Goal: Information Seeking & Learning: Compare options

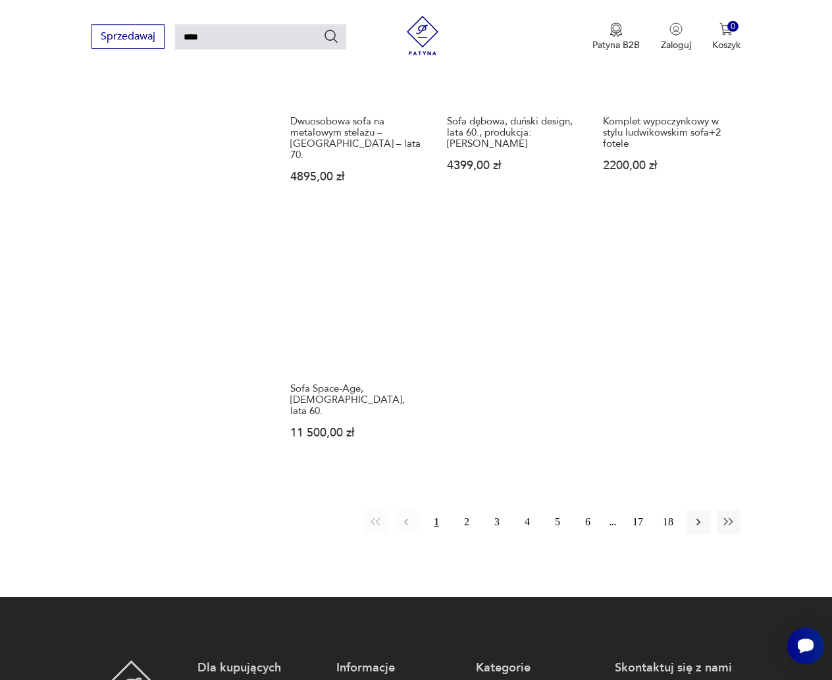
scroll to position [1391, 0]
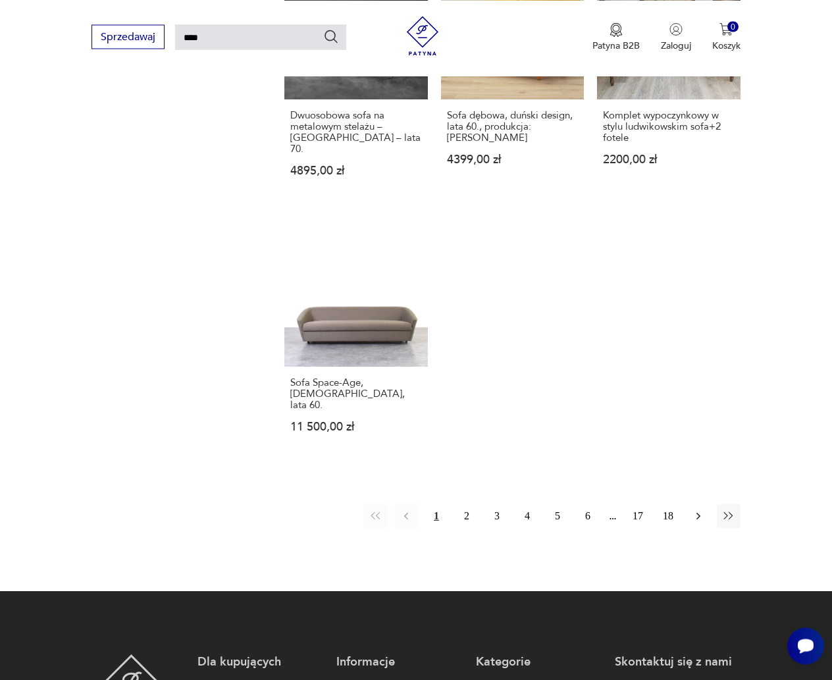
click at [698, 510] on icon "button" at bounding box center [698, 516] width 13 height 13
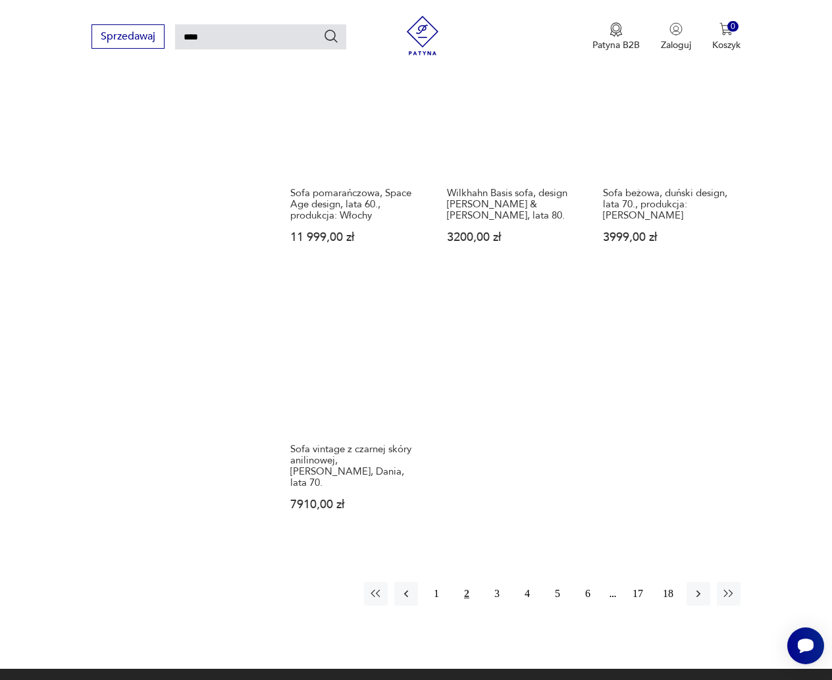
scroll to position [1391, 0]
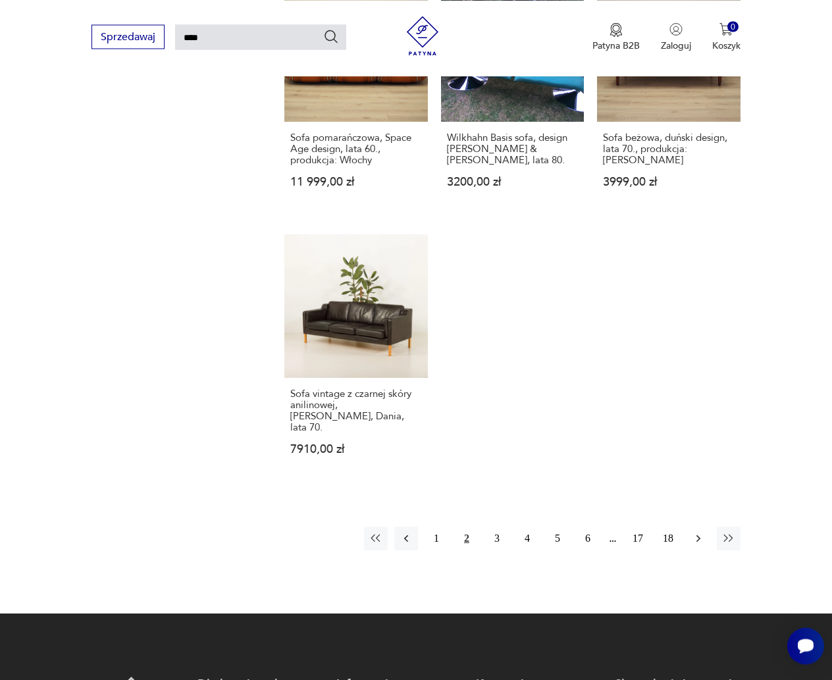
click at [695, 532] on icon "button" at bounding box center [698, 538] width 13 height 13
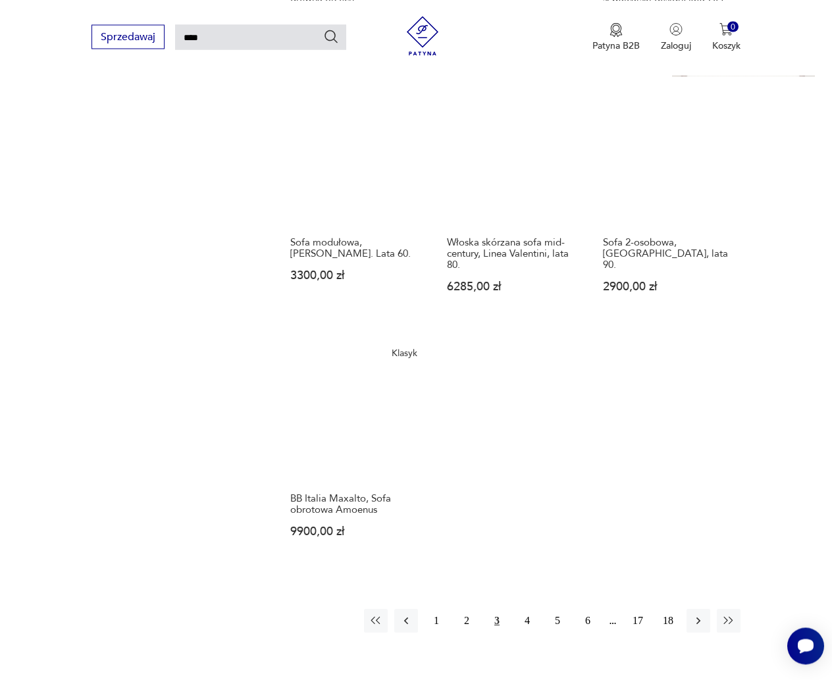
scroll to position [1324, 0]
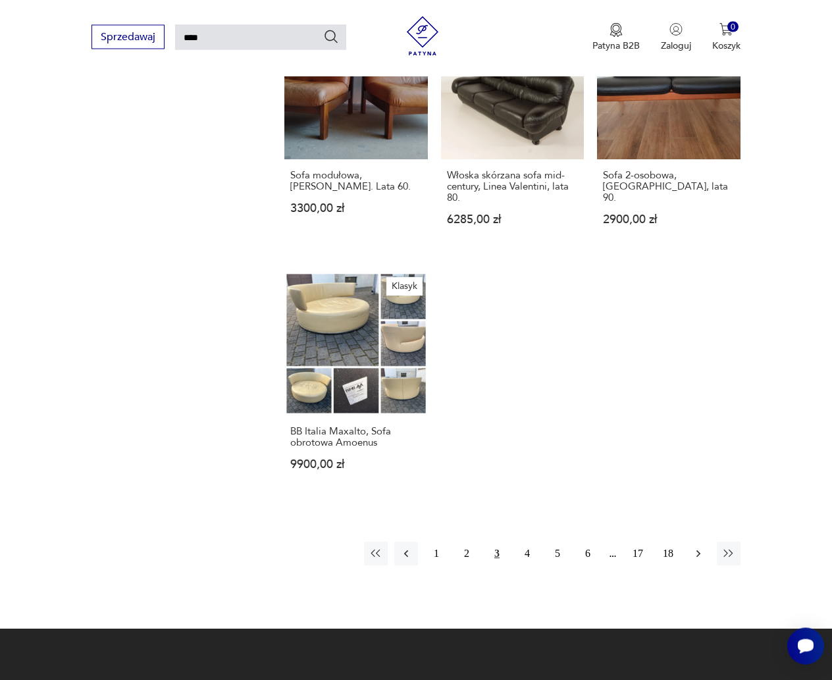
click at [700, 547] on icon "button" at bounding box center [698, 553] width 13 height 13
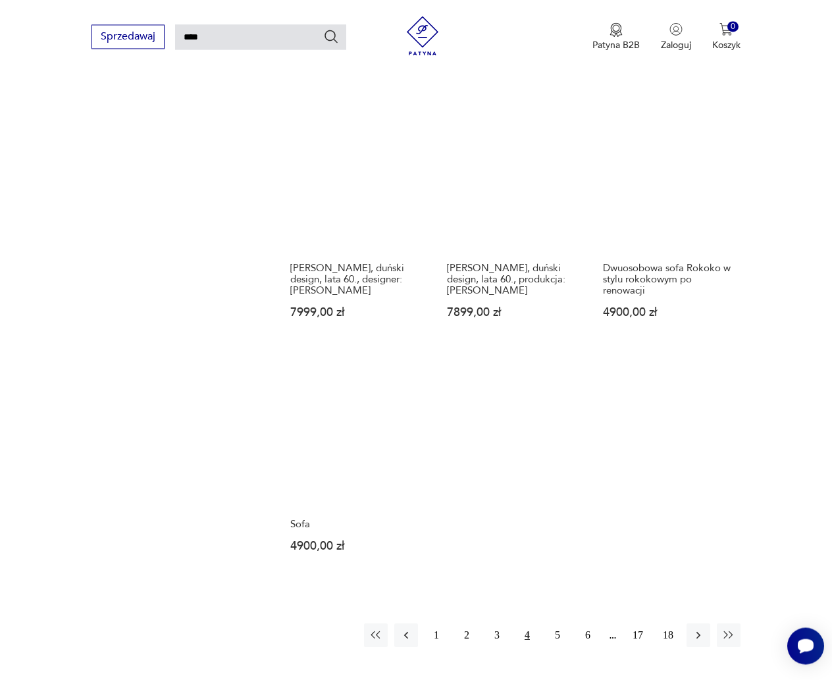
scroll to position [1324, 0]
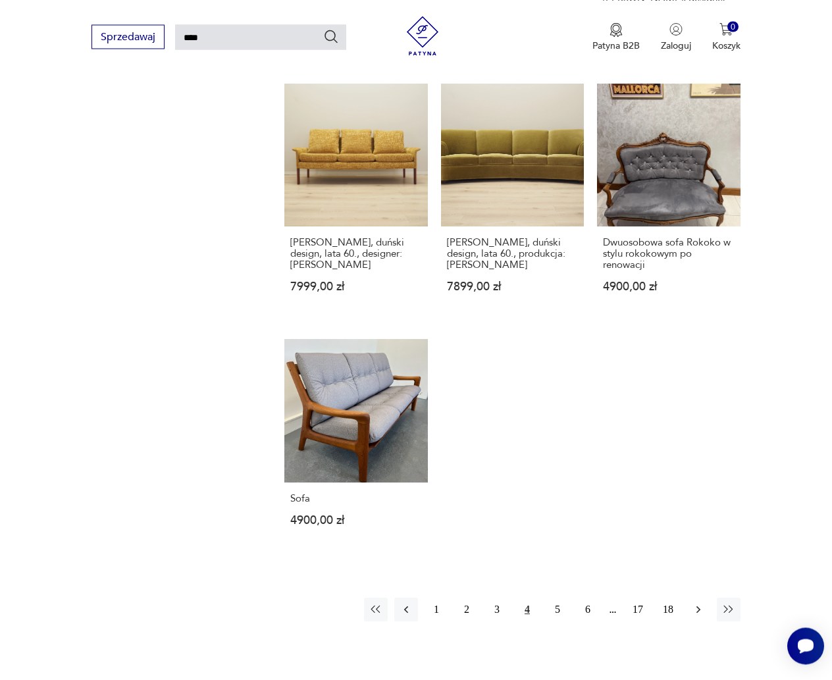
click at [697, 603] on icon "button" at bounding box center [698, 609] width 13 height 13
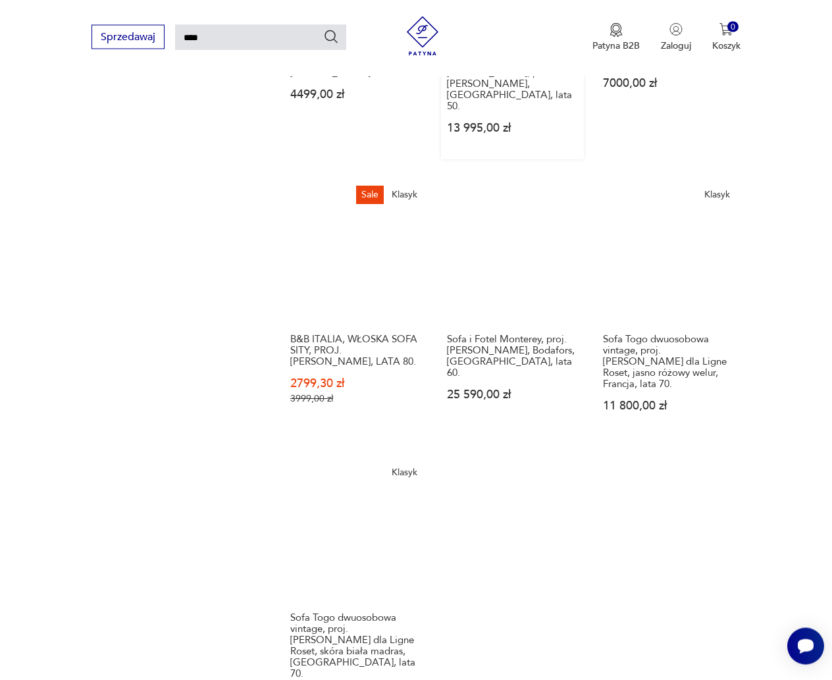
scroll to position [1324, 0]
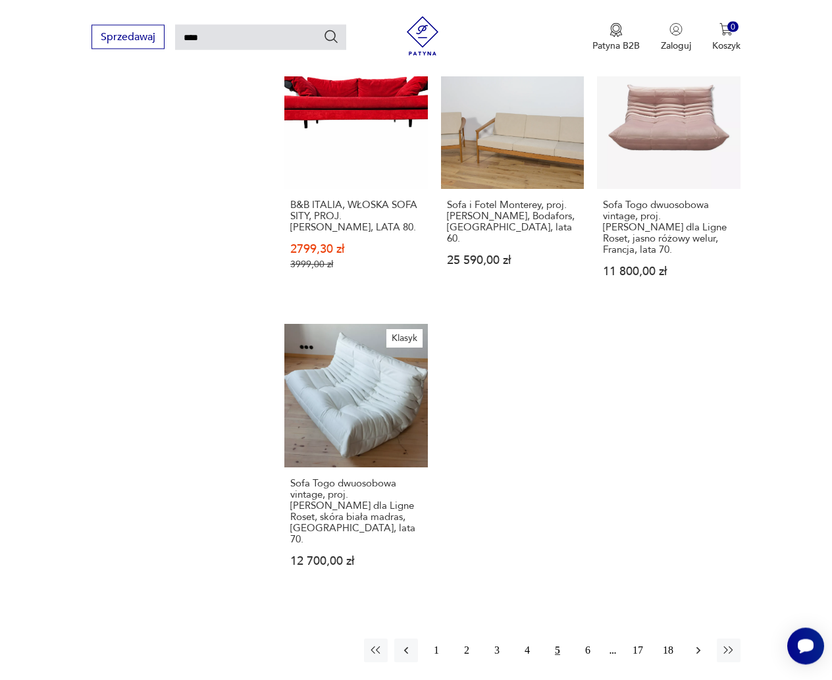
click at [699, 647] on icon "button" at bounding box center [699, 650] width 4 height 7
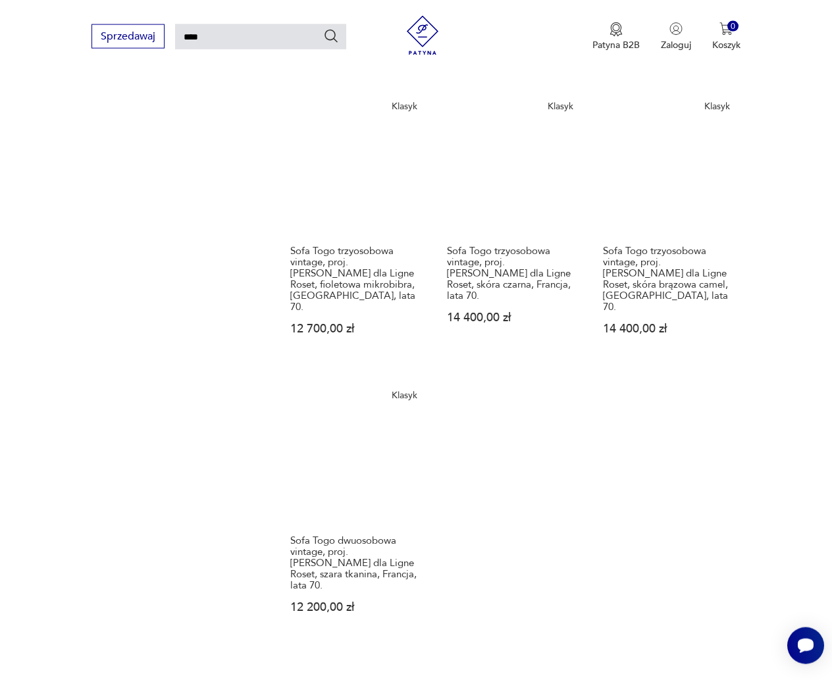
scroll to position [1458, 0]
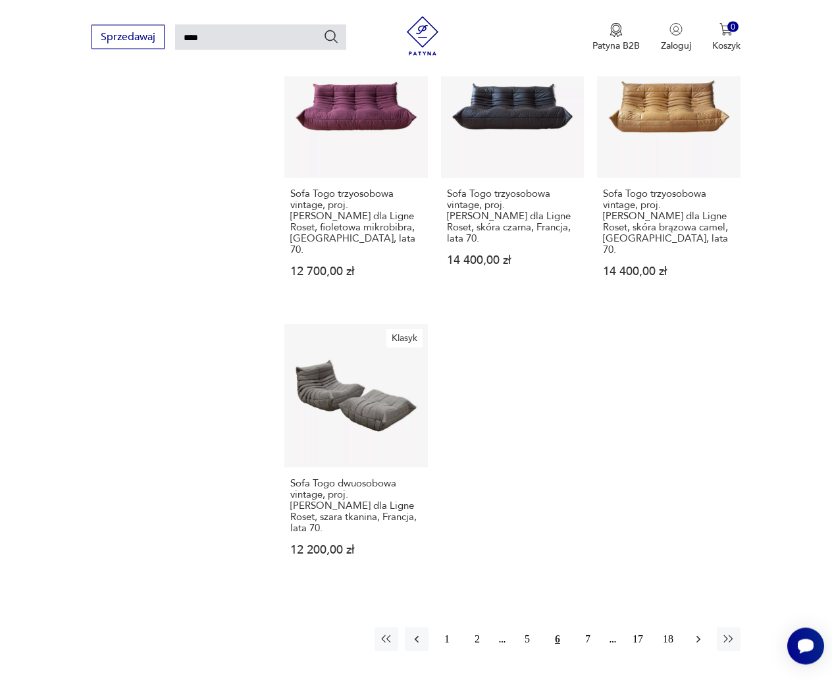
click at [699, 636] on icon "button" at bounding box center [699, 639] width 4 height 7
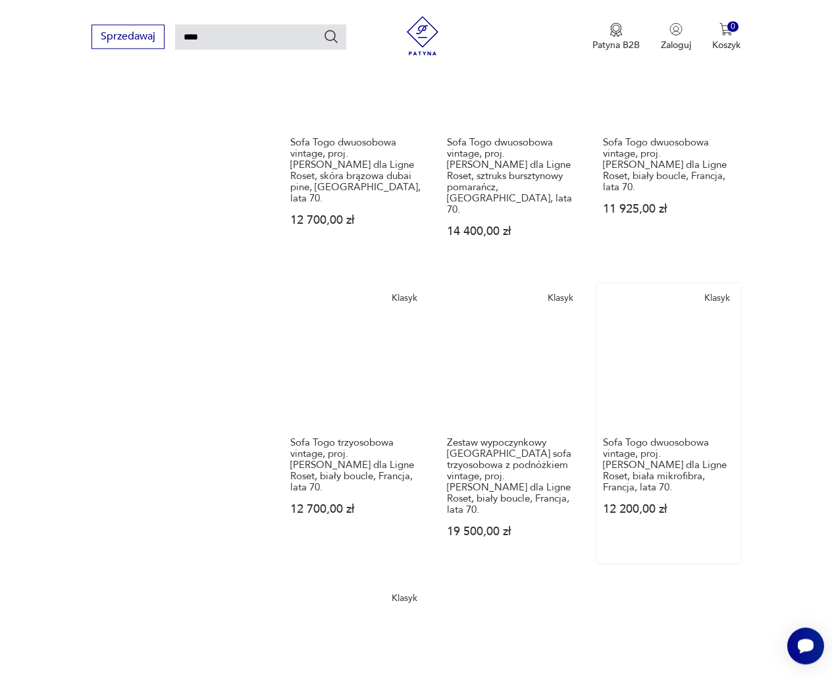
scroll to position [1324, 0]
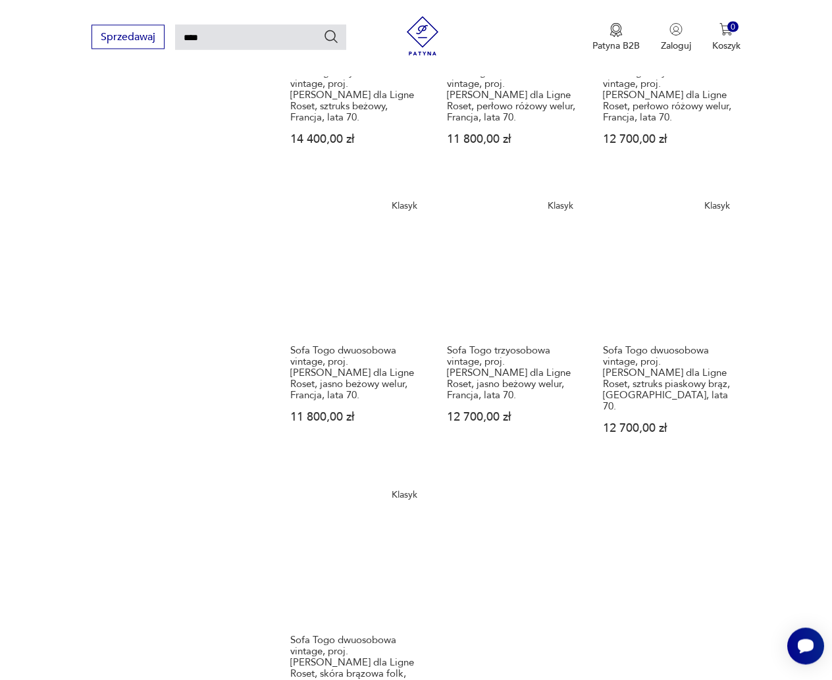
scroll to position [1391, 0]
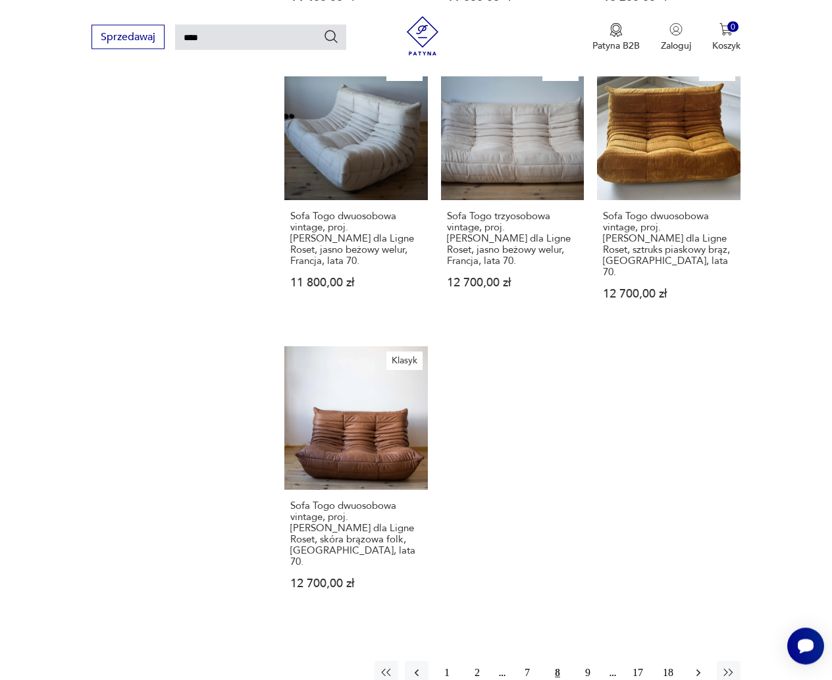
click at [698, 666] on icon "button" at bounding box center [698, 672] width 13 height 13
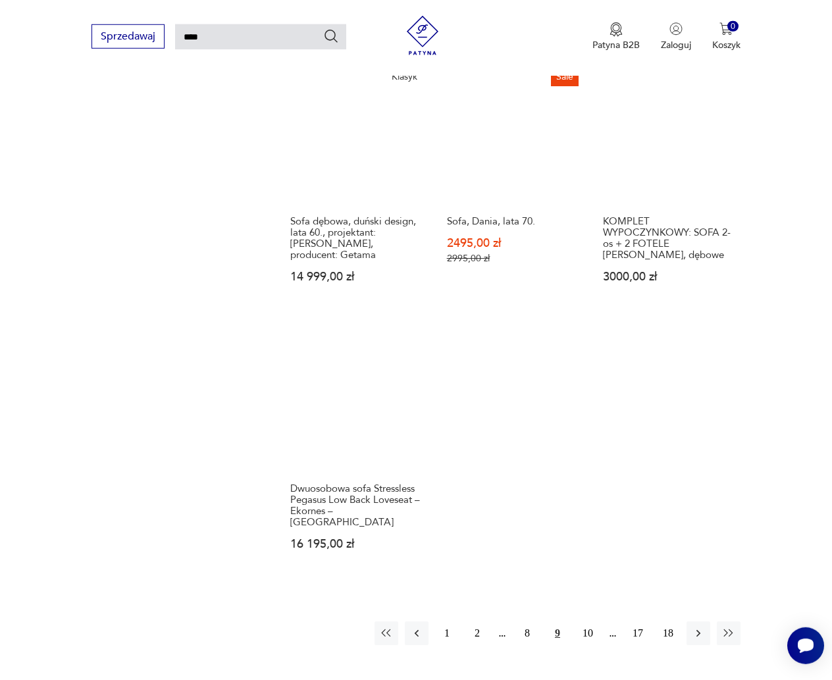
scroll to position [1391, 0]
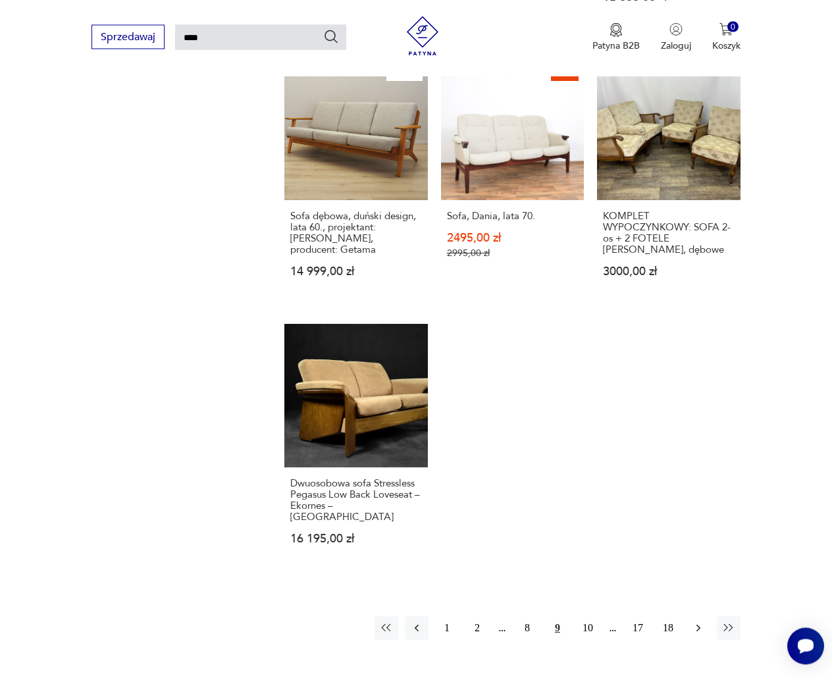
click at [696, 622] on icon "button" at bounding box center [698, 628] width 13 height 13
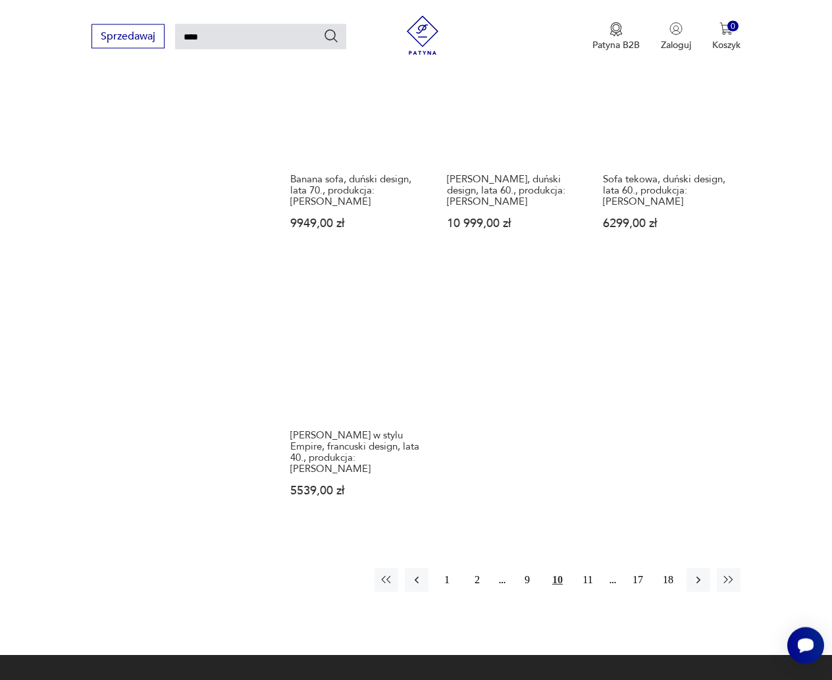
scroll to position [1391, 0]
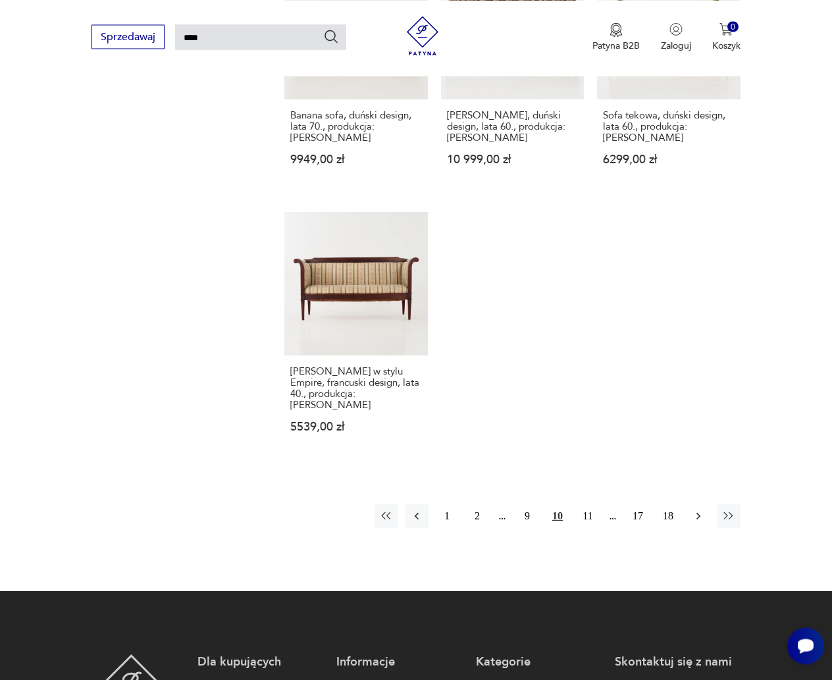
click at [695, 510] on icon "button" at bounding box center [698, 516] width 13 height 13
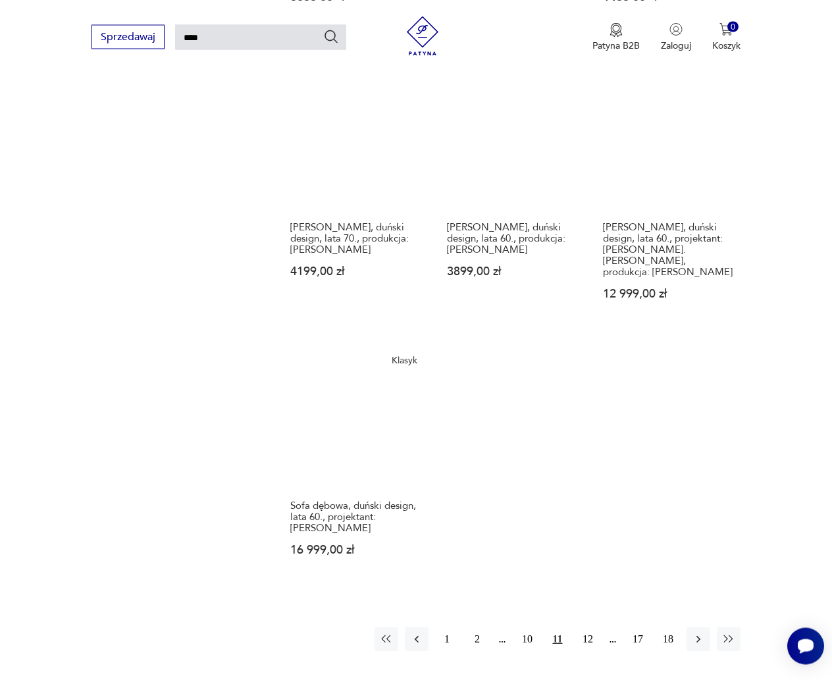
scroll to position [1324, 0]
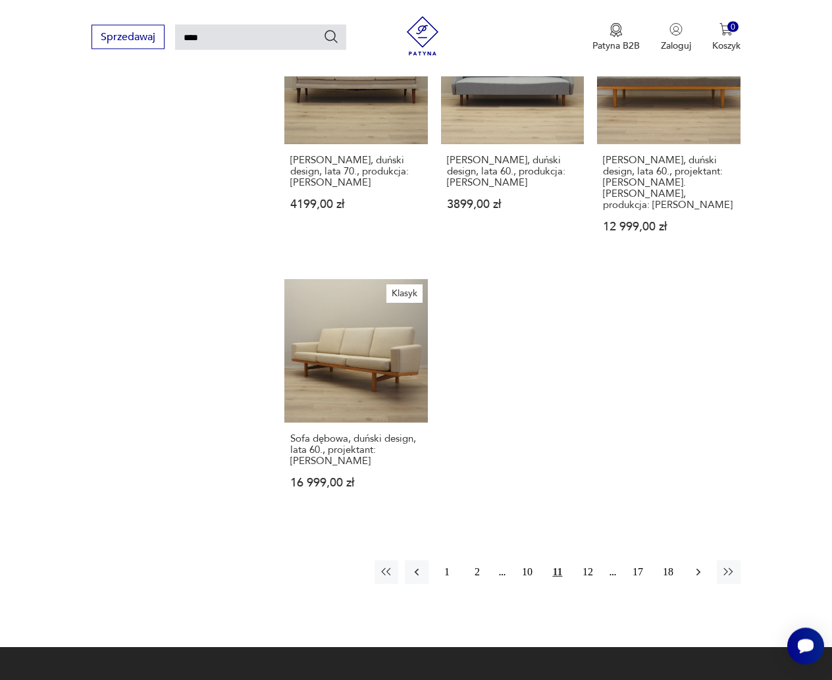
click at [697, 566] on icon "button" at bounding box center [698, 572] width 13 height 13
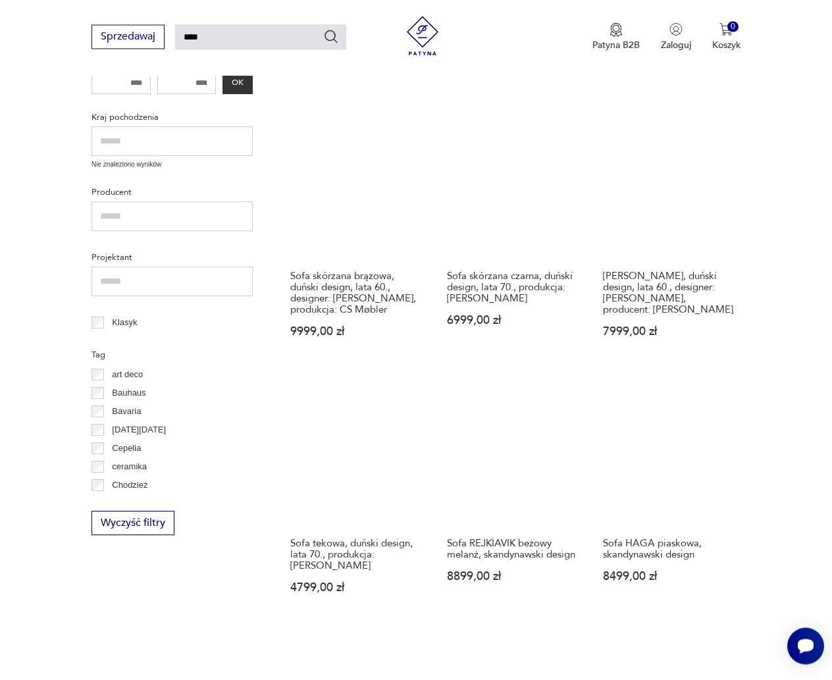
scroll to position [450, 0]
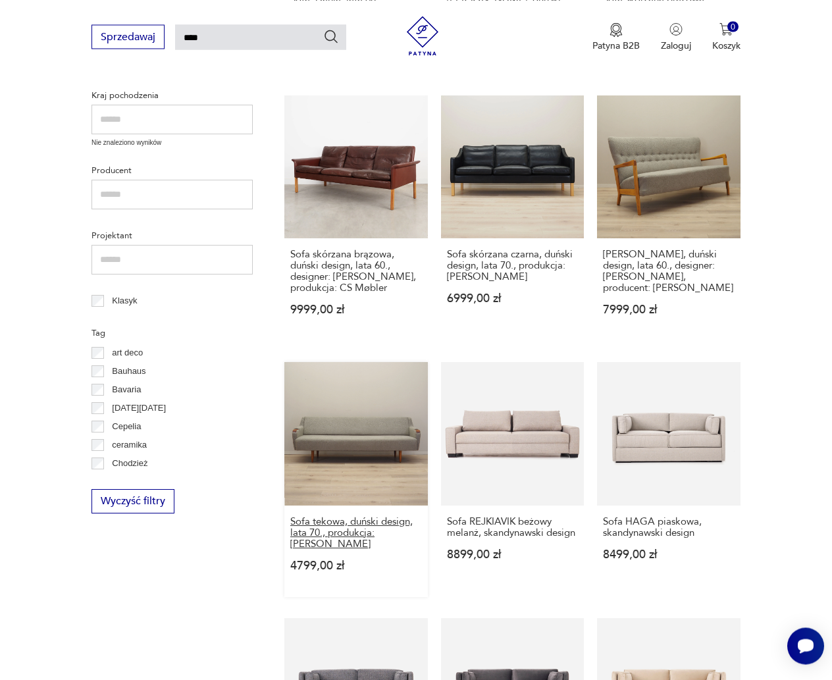
click at [316, 532] on h3 "Sofa tekowa, duński design, lata 70., produkcja: [PERSON_NAME]" at bounding box center [356, 533] width 132 height 34
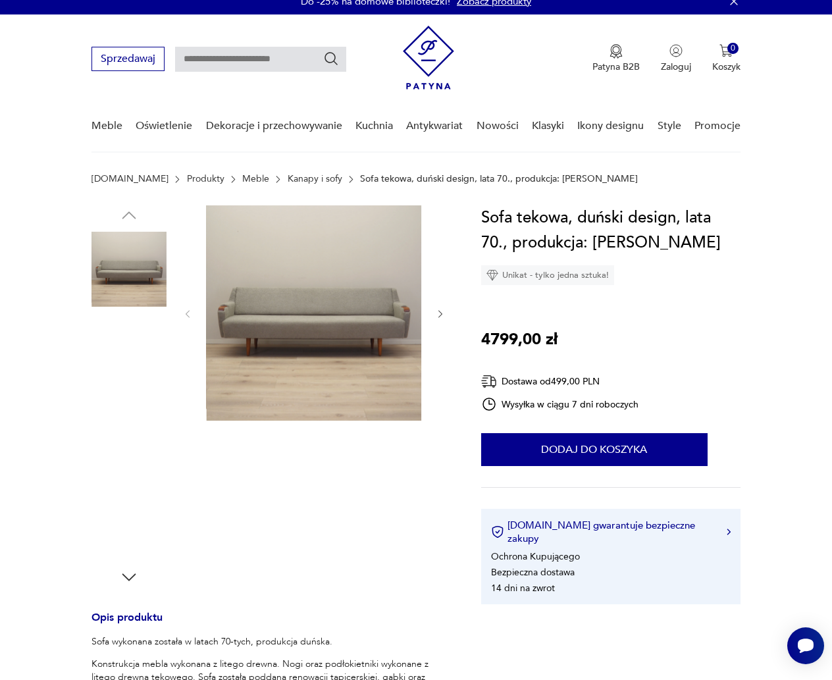
click at [123, 362] on img at bounding box center [129, 353] width 75 height 75
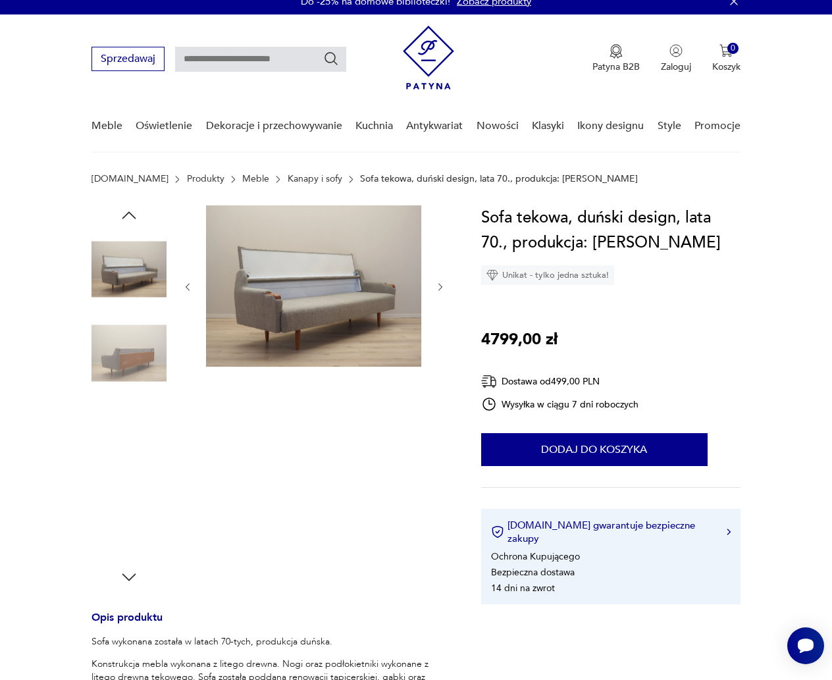
click at [124, 364] on img at bounding box center [129, 353] width 75 height 75
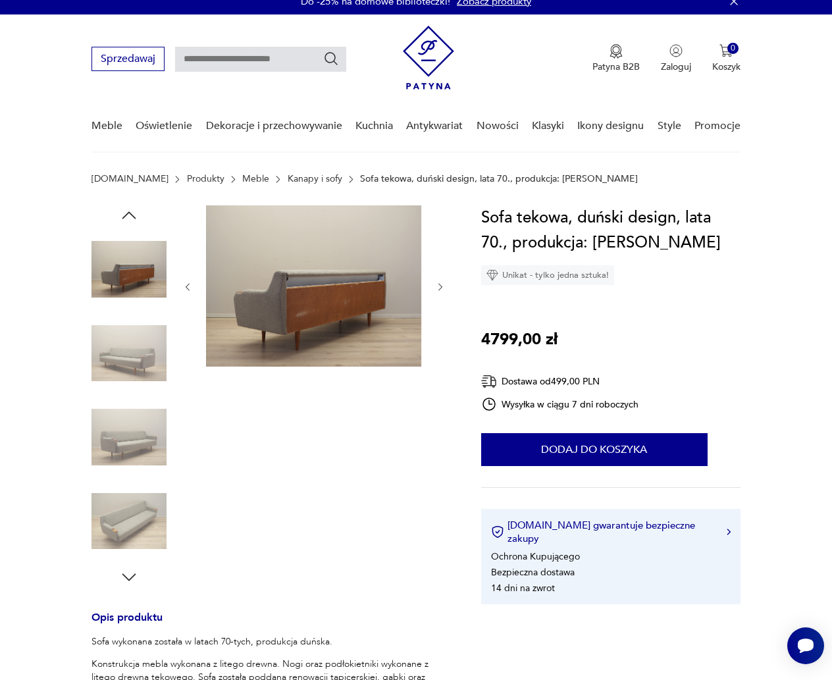
click at [124, 364] on img at bounding box center [129, 353] width 75 height 75
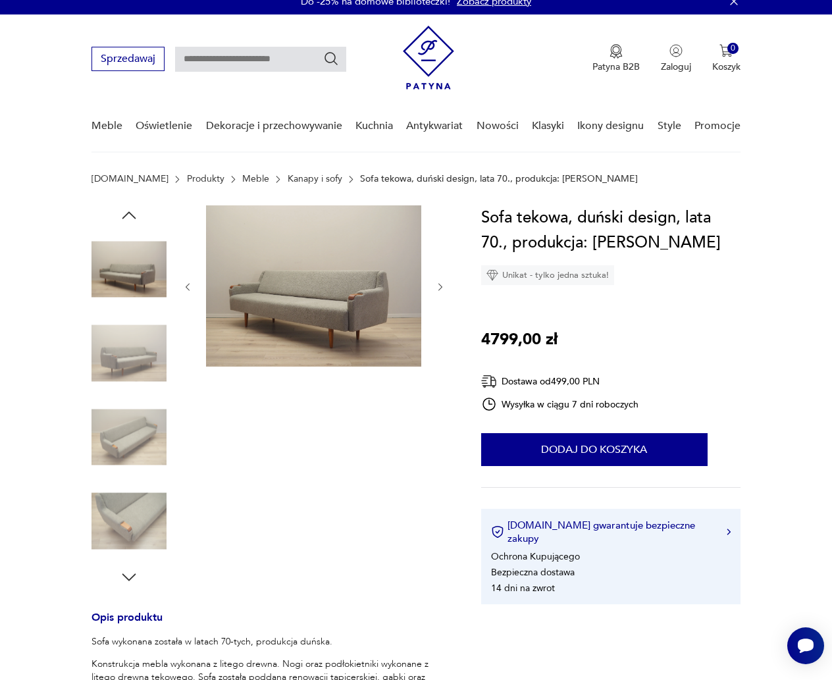
click at [124, 364] on img at bounding box center [129, 353] width 75 height 75
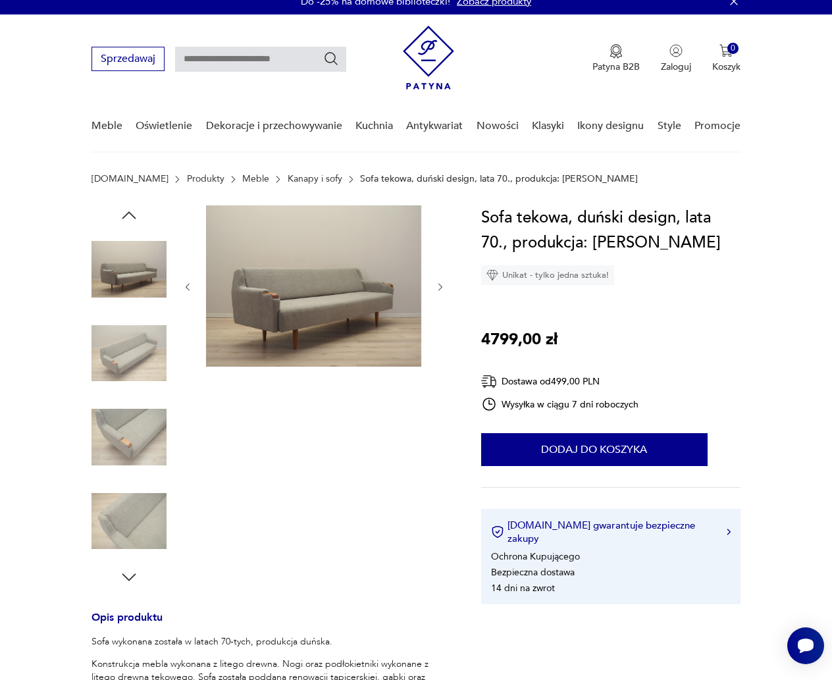
click at [124, 364] on img at bounding box center [129, 353] width 75 height 75
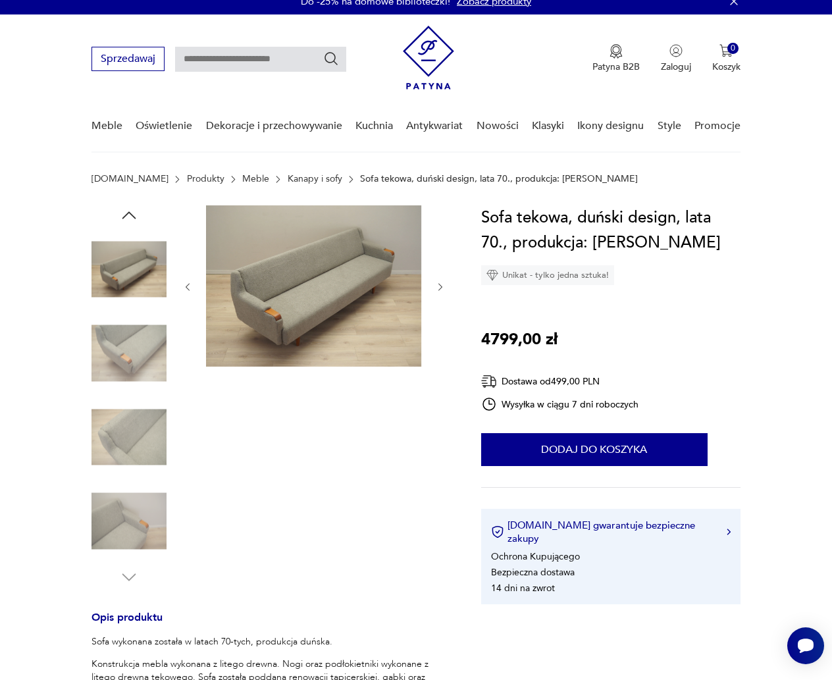
click at [124, 364] on img at bounding box center [129, 353] width 75 height 75
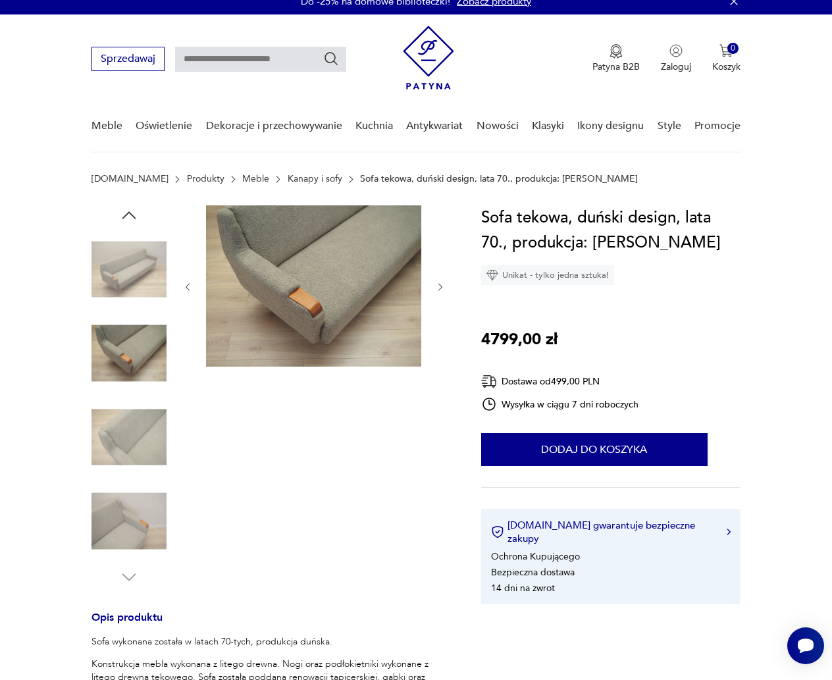
click at [124, 364] on img at bounding box center [129, 353] width 75 height 75
click at [136, 431] on img at bounding box center [129, 437] width 75 height 75
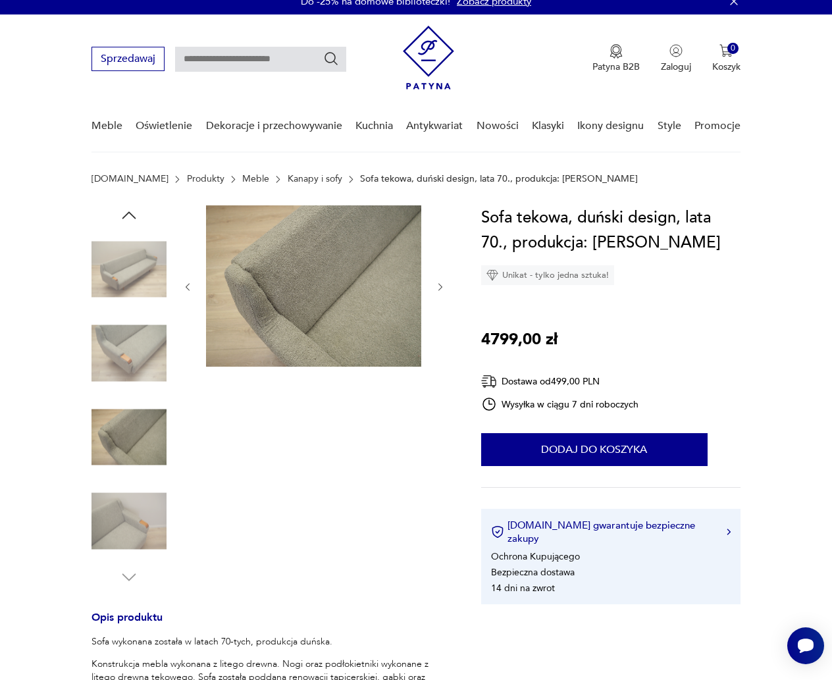
type input "****"
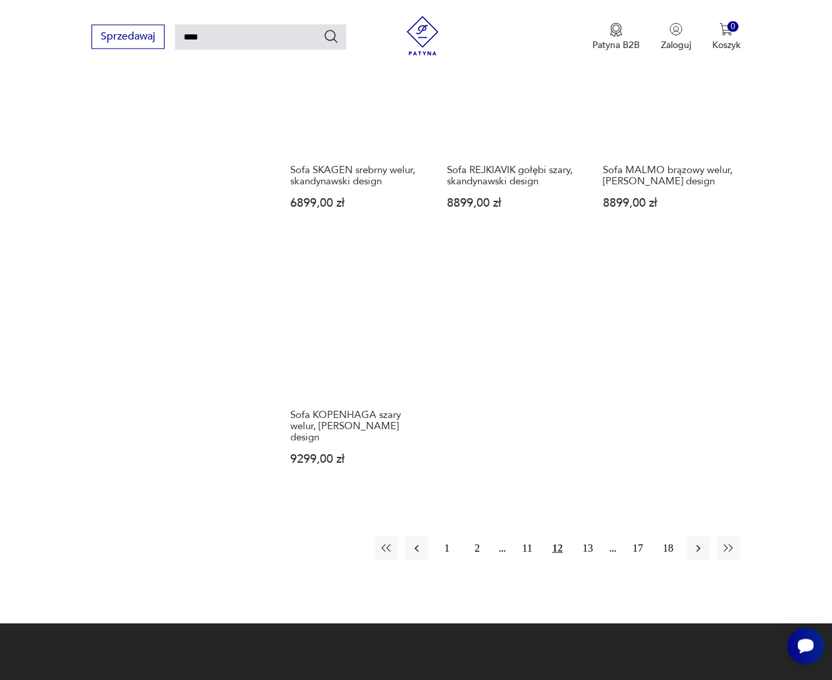
scroll to position [1343, 0]
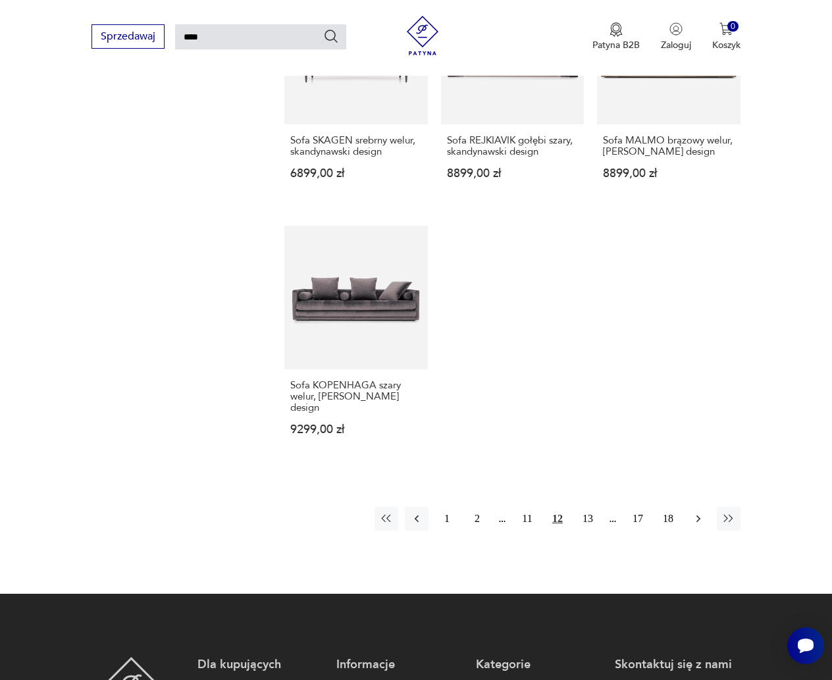
click at [695, 512] on icon "button" at bounding box center [698, 518] width 13 height 13
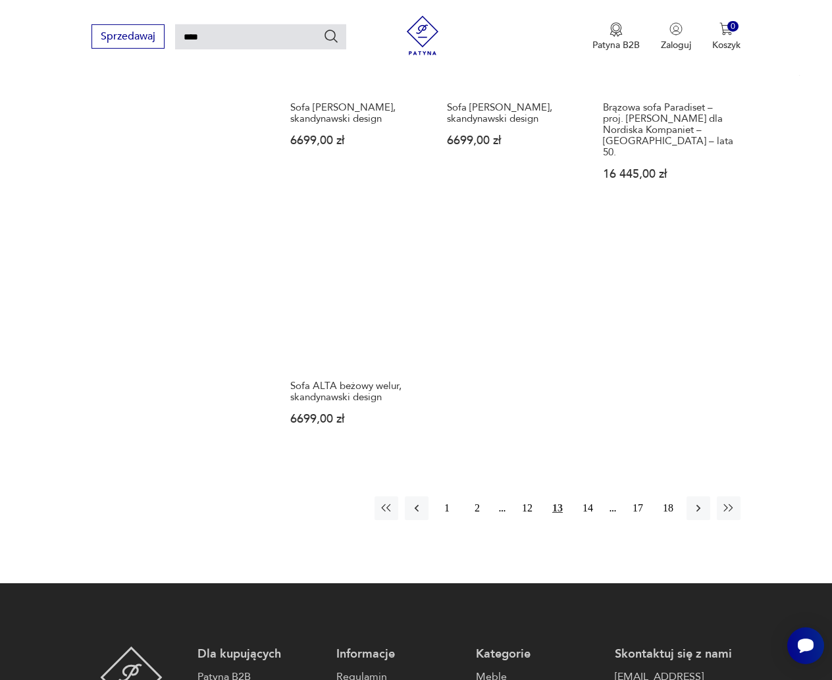
scroll to position [1391, 0]
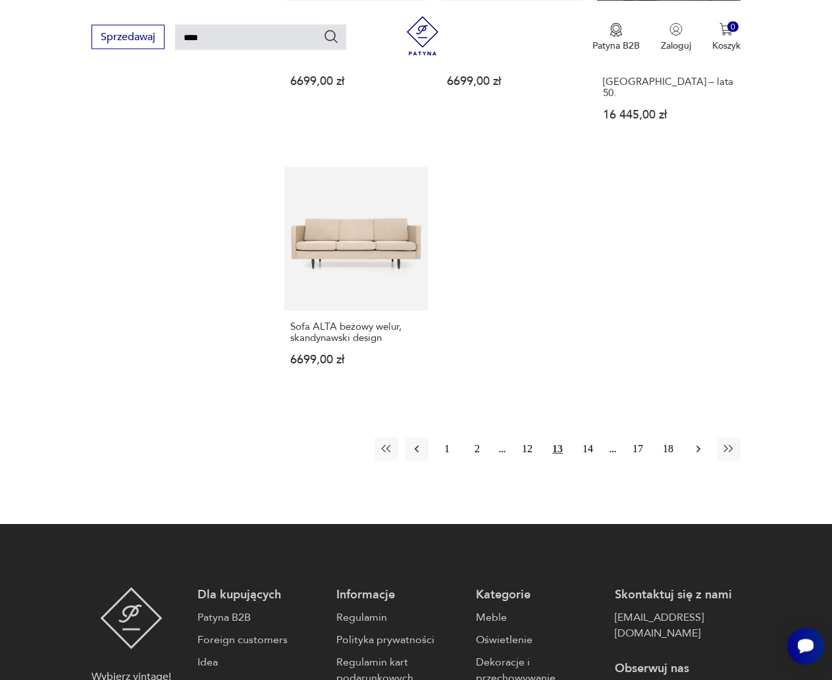
click at [697, 446] on icon "button" at bounding box center [699, 449] width 4 height 7
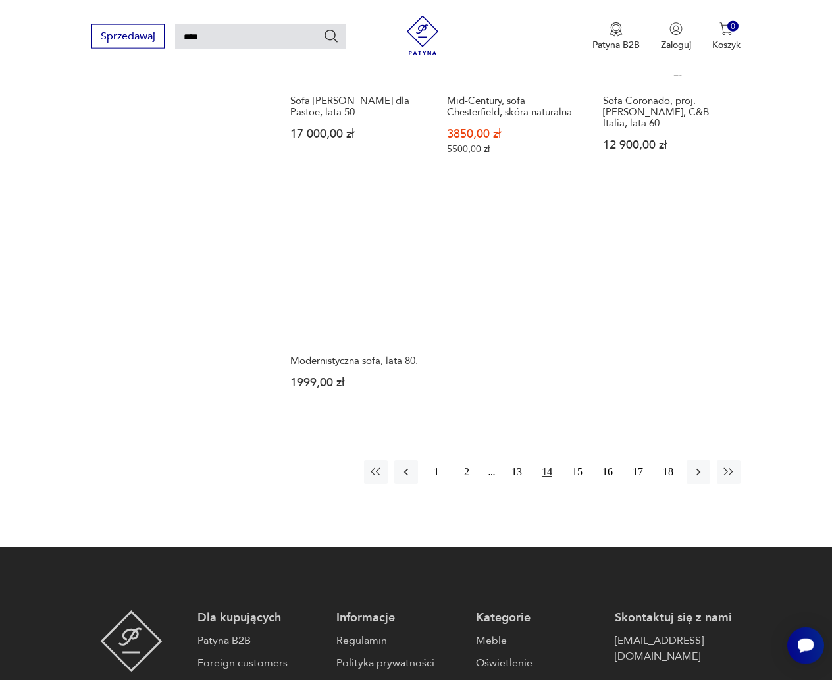
scroll to position [1391, 0]
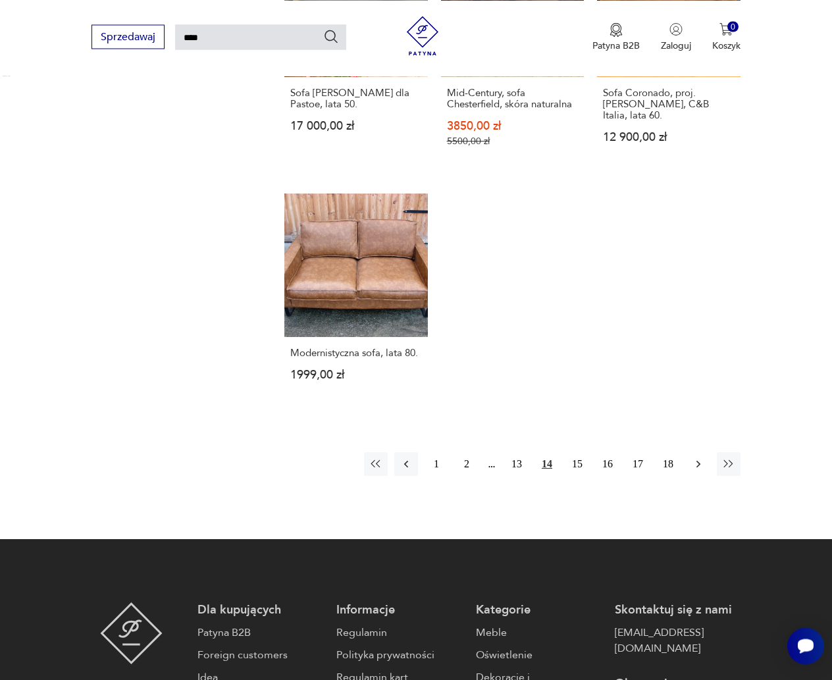
click at [695, 458] on icon "button" at bounding box center [698, 464] width 13 height 13
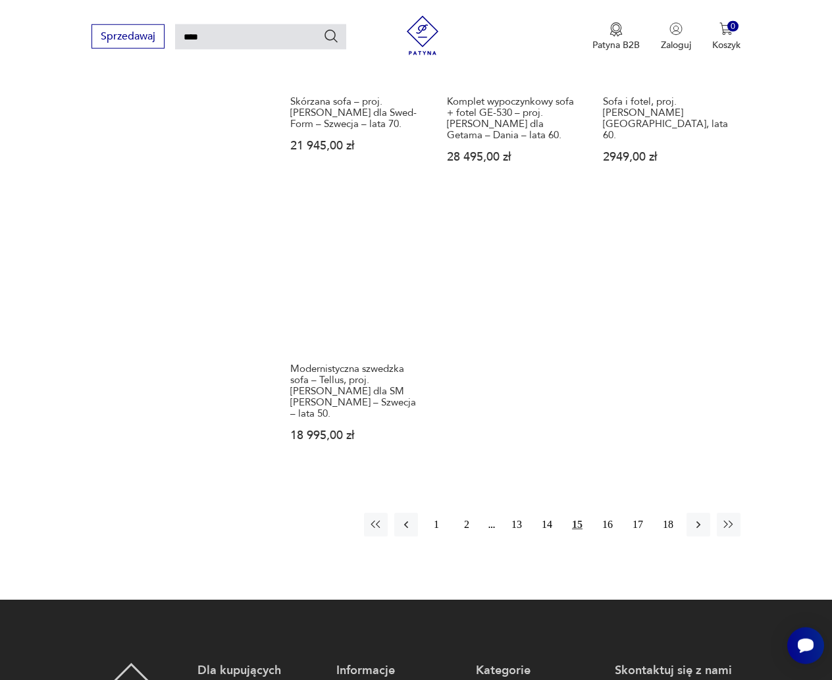
scroll to position [1391, 0]
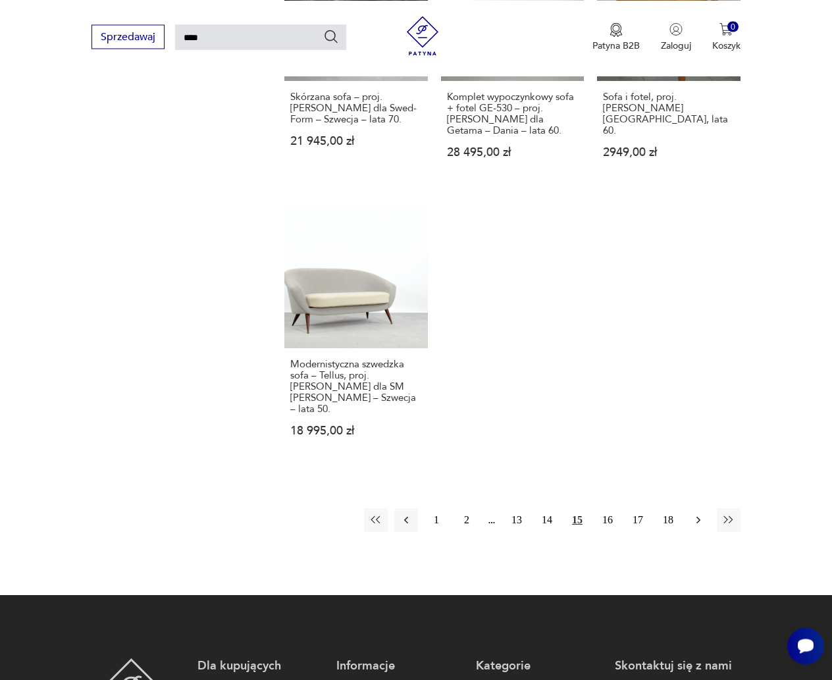
click at [699, 514] on icon "button" at bounding box center [698, 520] width 13 height 13
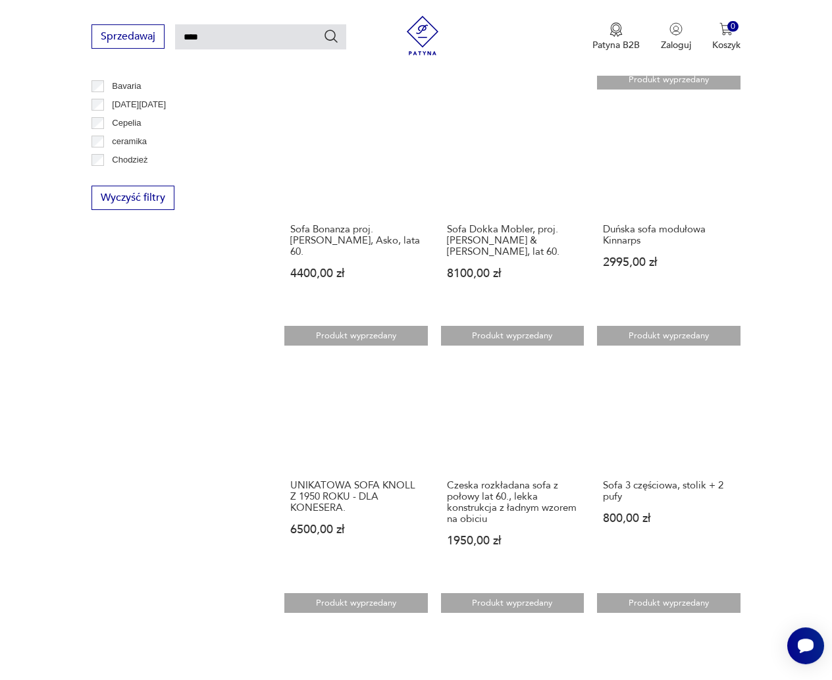
scroll to position [786, 0]
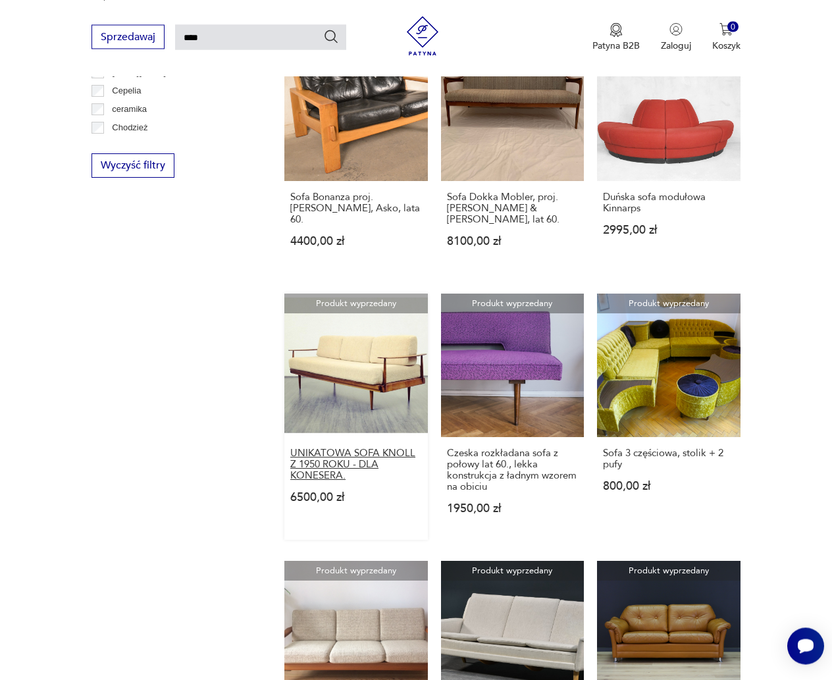
click at [321, 464] on h3 "UNIKATOWA SOFA KNOLL Z 1950 ROKU - DLA KONESERA." at bounding box center [356, 465] width 132 height 34
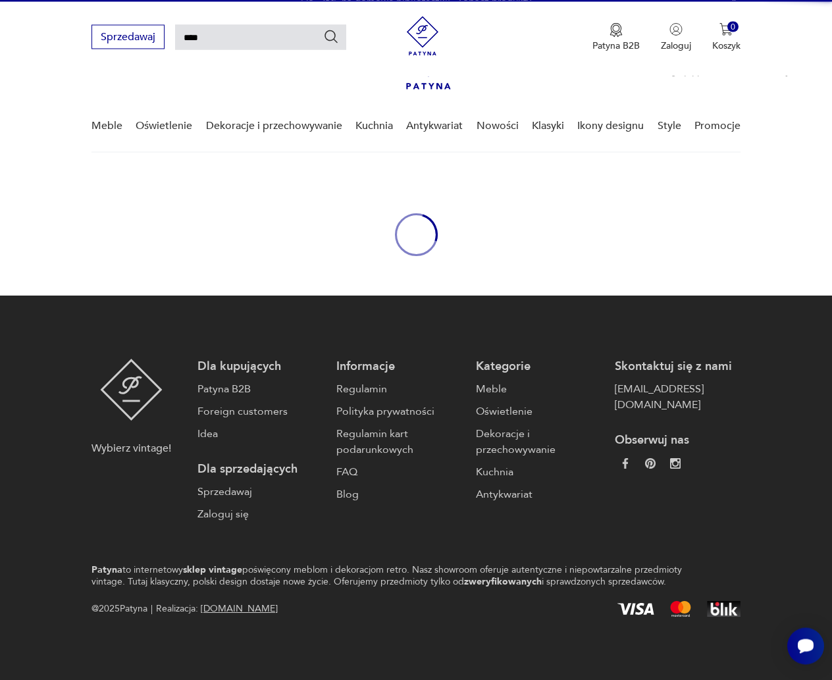
scroll to position [12, 0]
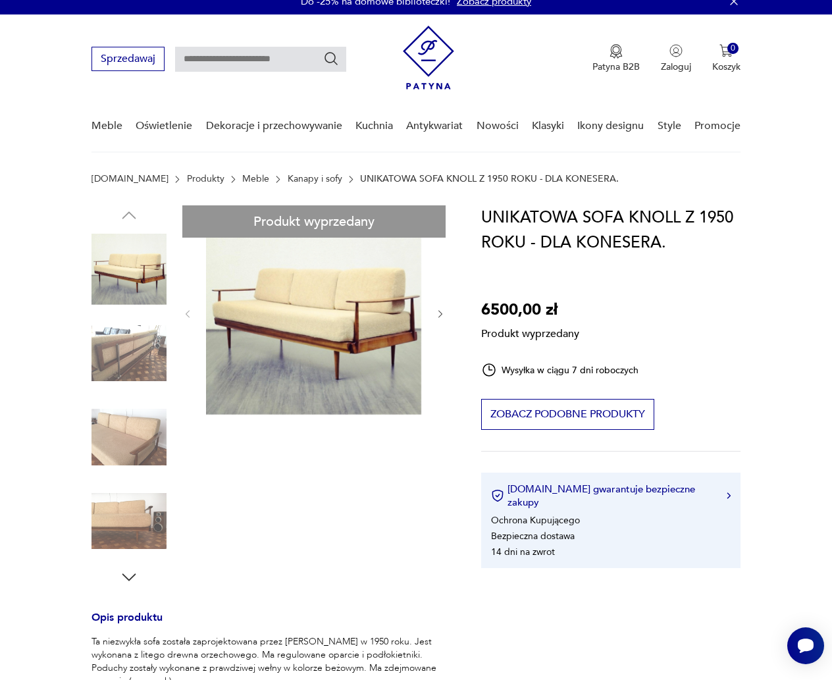
click at [126, 356] on div "Produkt wyprzedany Opis produktu Ta niezwykła sofa została zaprojektowana przez…" at bounding box center [271, 615] width 358 height 821
click at [441, 315] on div "Produkt wyprzedany Opis produktu Ta niezwykła sofa została zaprojektowana przez…" at bounding box center [271, 615] width 358 height 821
click at [123, 429] on div "Produkt wyprzedany Opis produktu Ta niezwykła sofa została zaprojektowana przez…" at bounding box center [271, 615] width 358 height 821
click at [257, 331] on div "Produkt wyprzedany Opis produktu Ta niezwykła sofa została zaprojektowana przez…" at bounding box center [271, 615] width 358 height 821
type input "****"
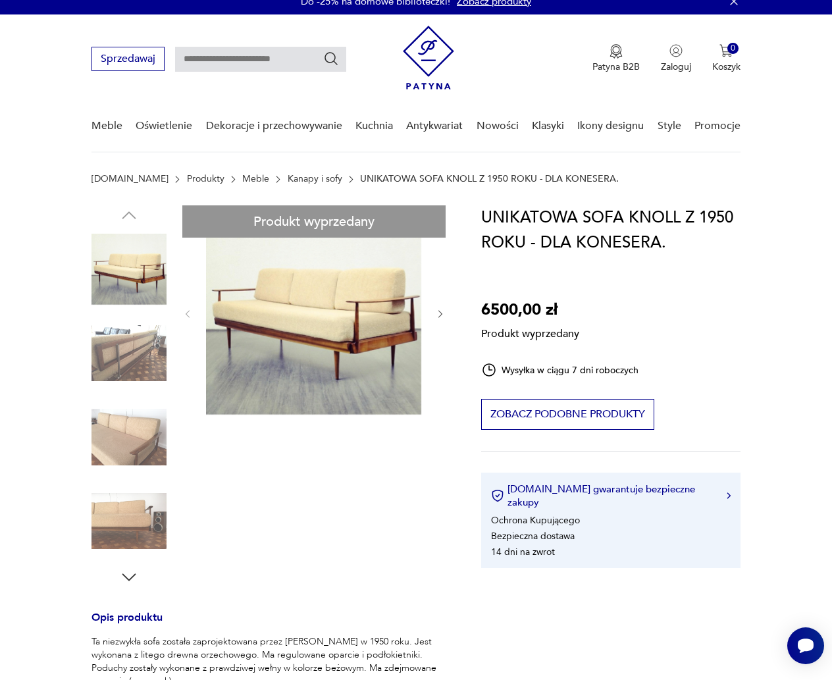
type input "****"
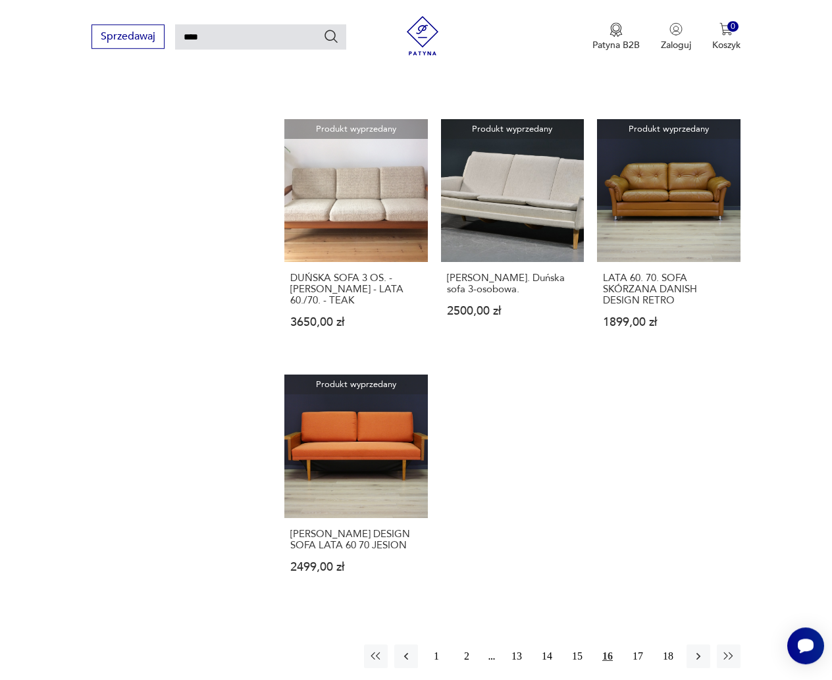
scroll to position [1268, 0]
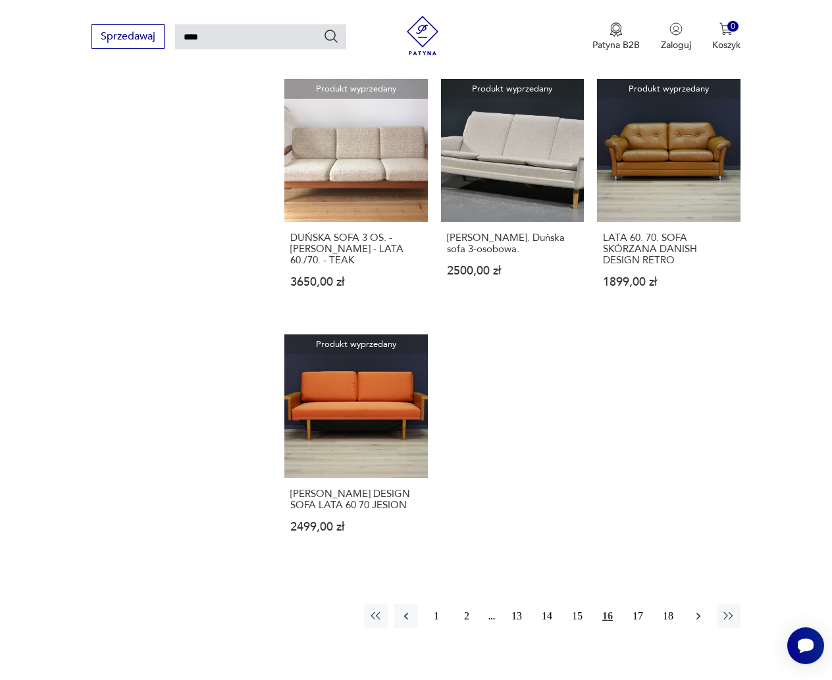
click at [701, 610] on icon "button" at bounding box center [698, 616] width 13 height 13
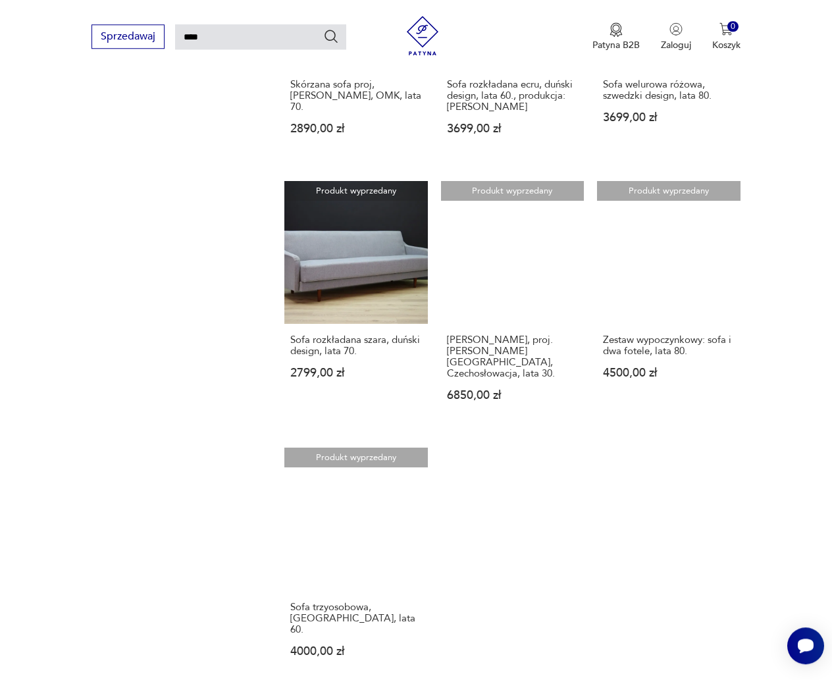
scroll to position [1256, 0]
